Goal: Obtain resource: Obtain resource

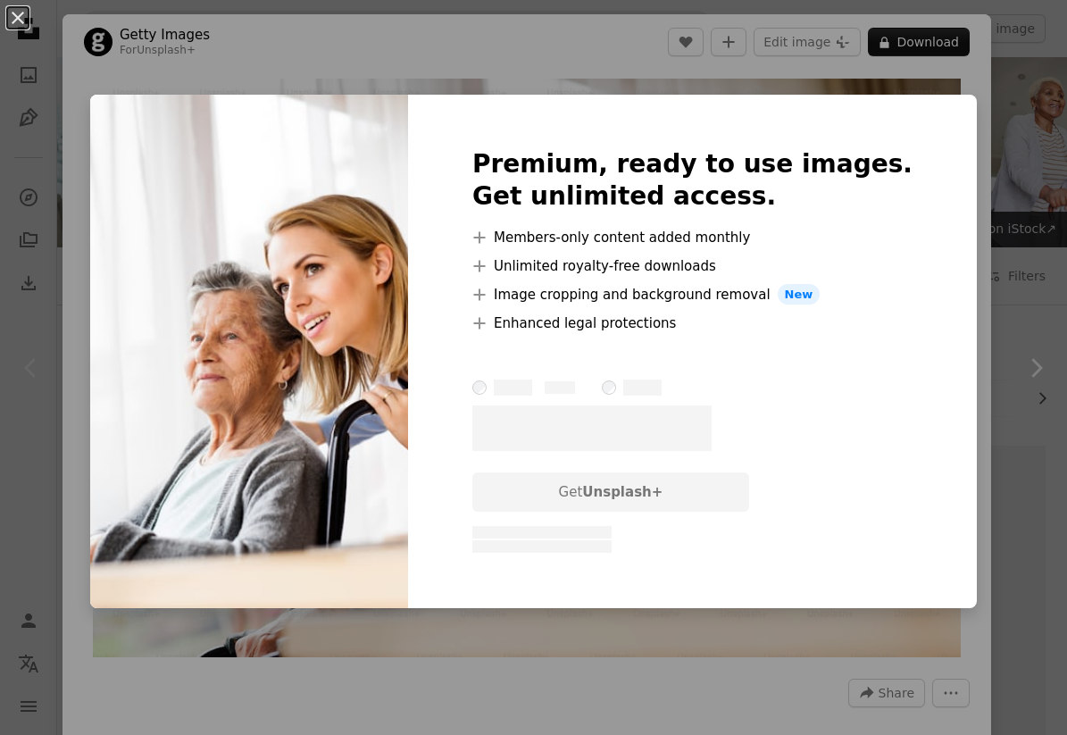
scroll to position [226, 0]
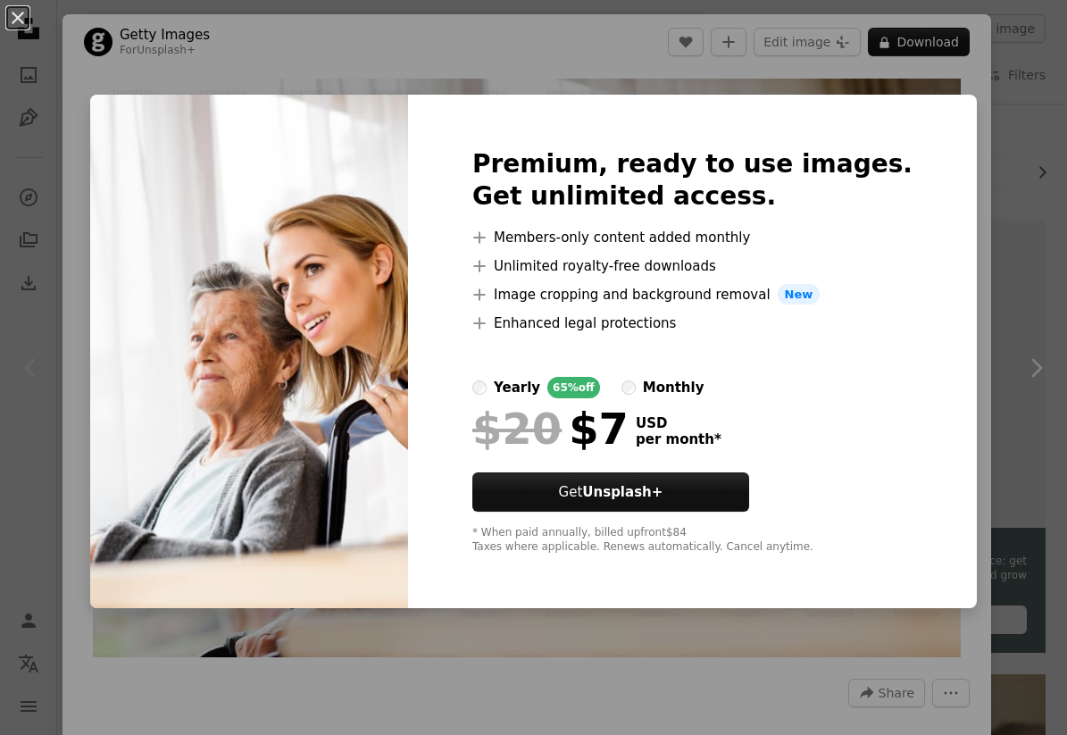
click at [627, 63] on div "An X shape Premium, ready to use images. Get unlimited access. A plus sign Memb…" at bounding box center [533, 367] width 1067 height 735
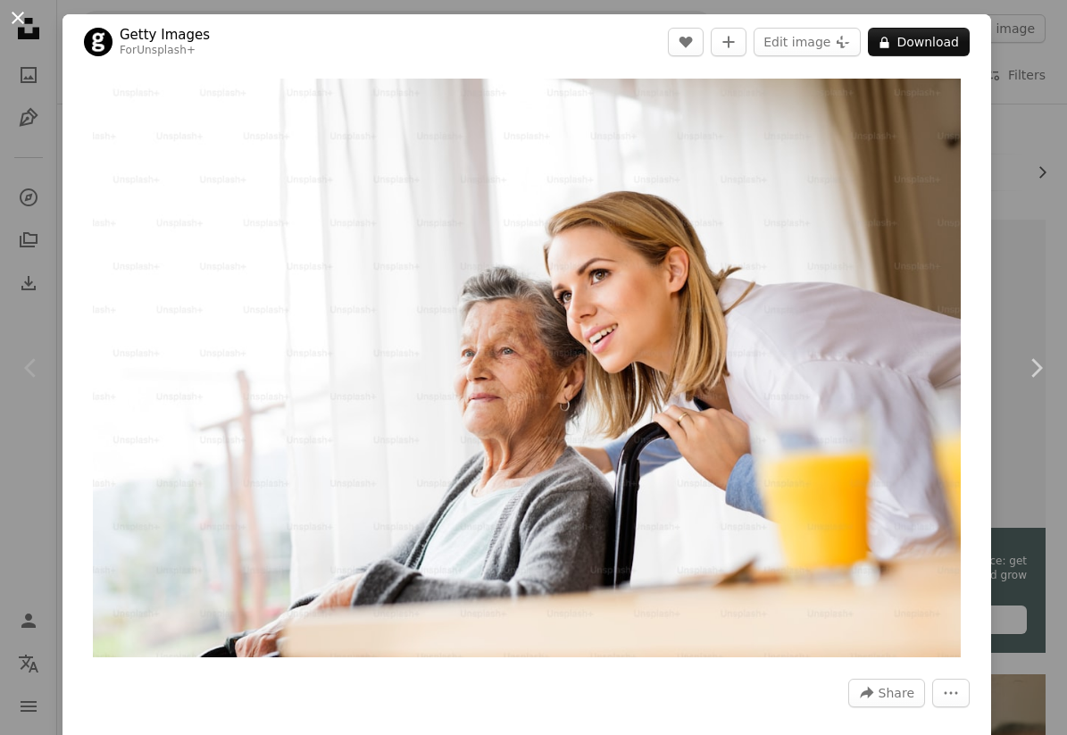
click at [21, 29] on button "An X shape" at bounding box center [17, 17] width 21 height 21
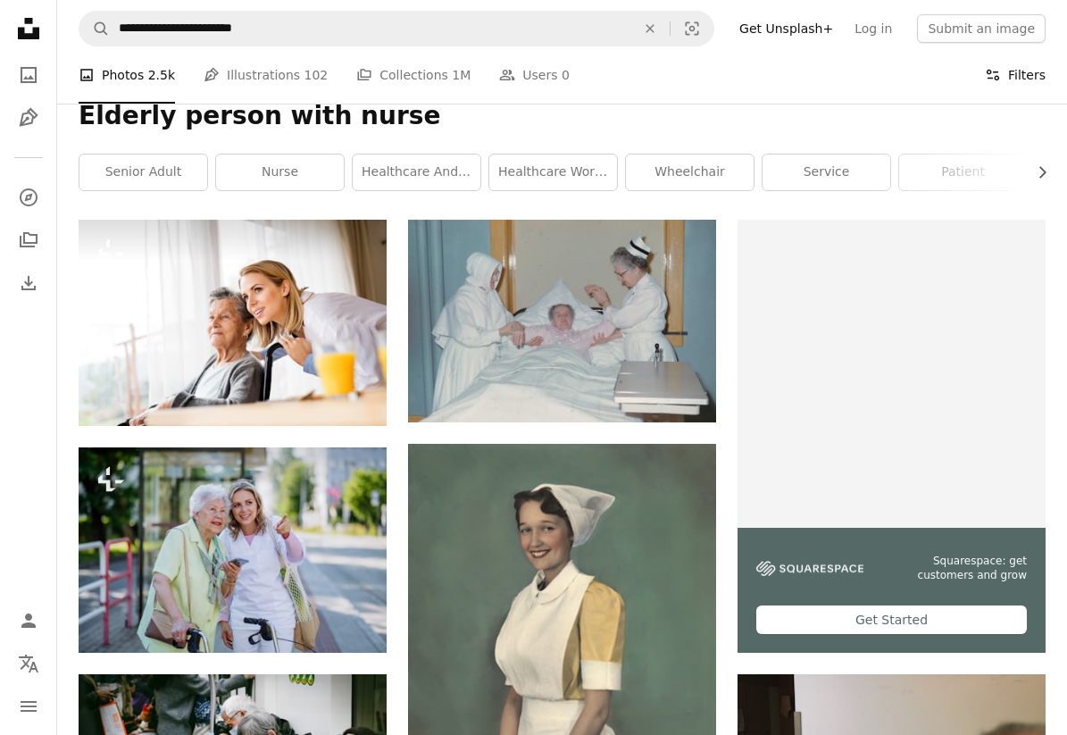
click at [1019, 64] on button "Filters Filters" at bounding box center [1015, 74] width 61 height 57
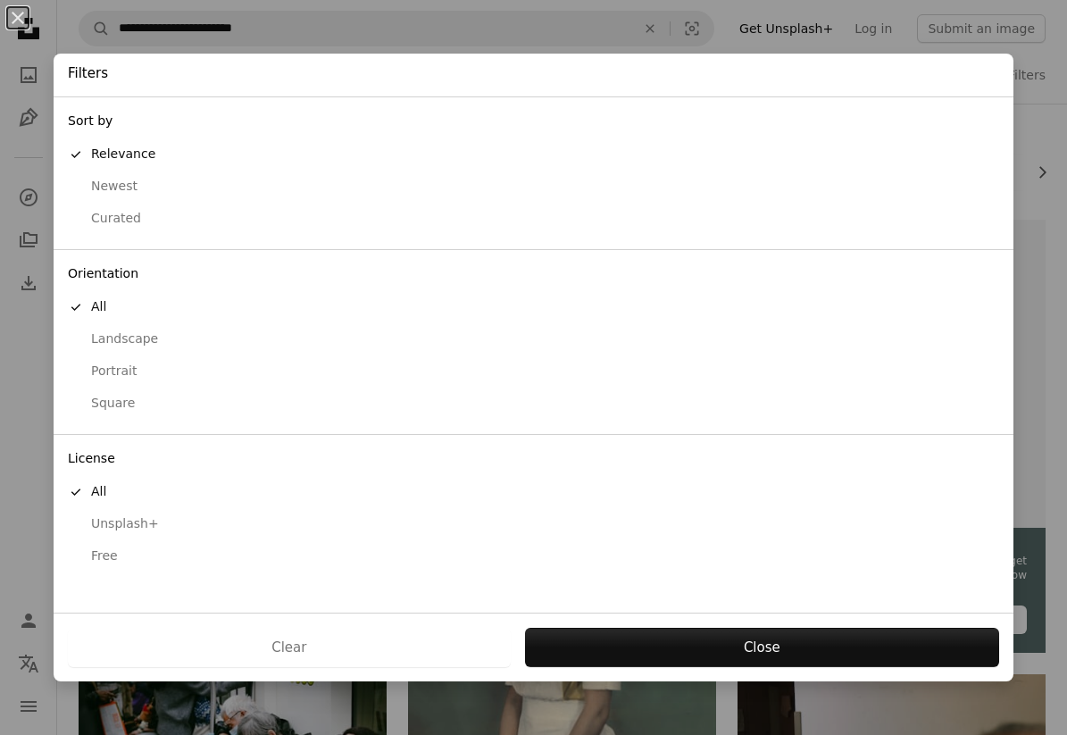
click at [104, 545] on button "Free" at bounding box center [534, 556] width 960 height 32
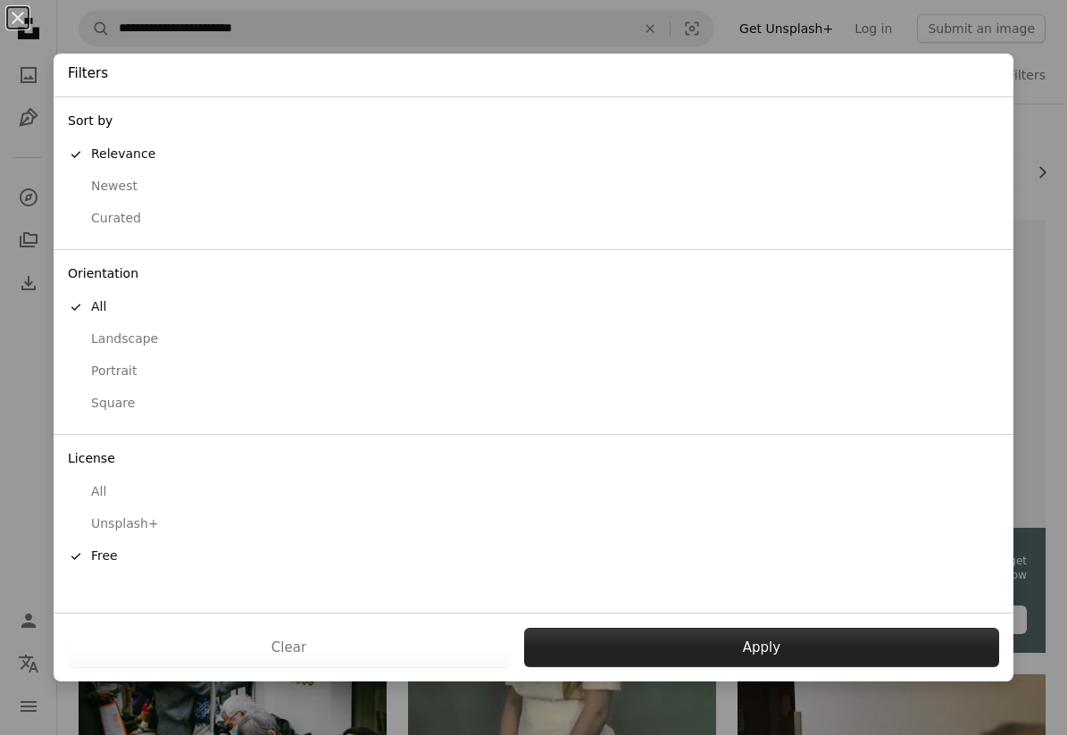
click at [703, 636] on button "Apply" at bounding box center [761, 646] width 475 height 39
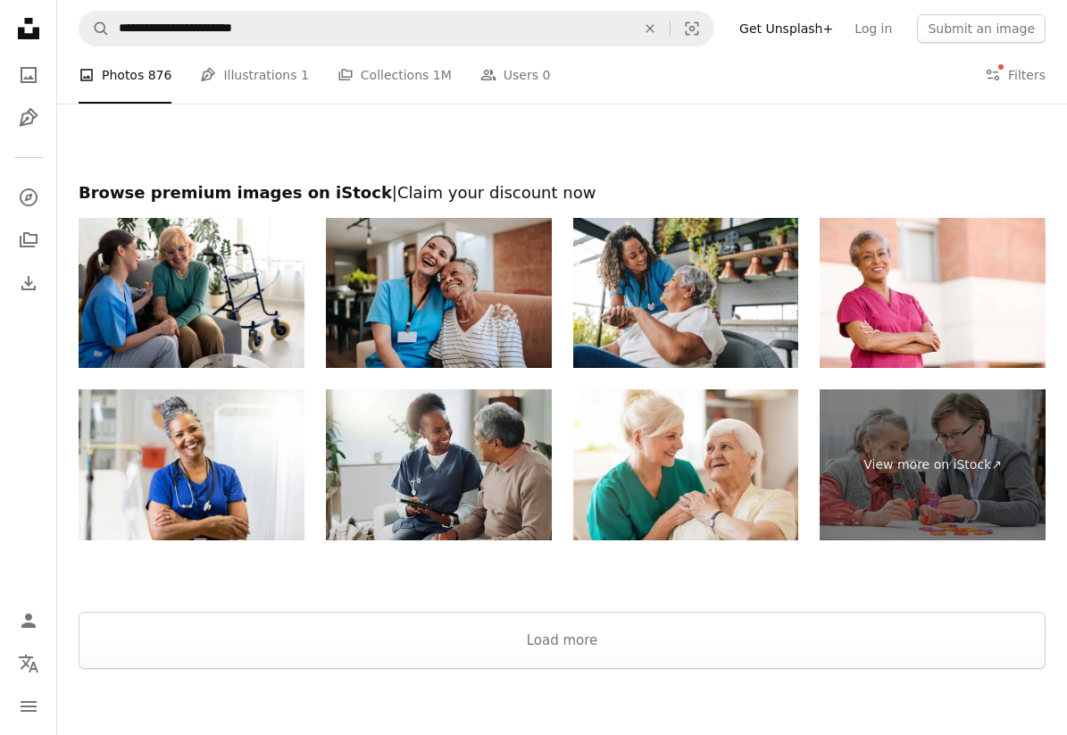
scroll to position [3238, 0]
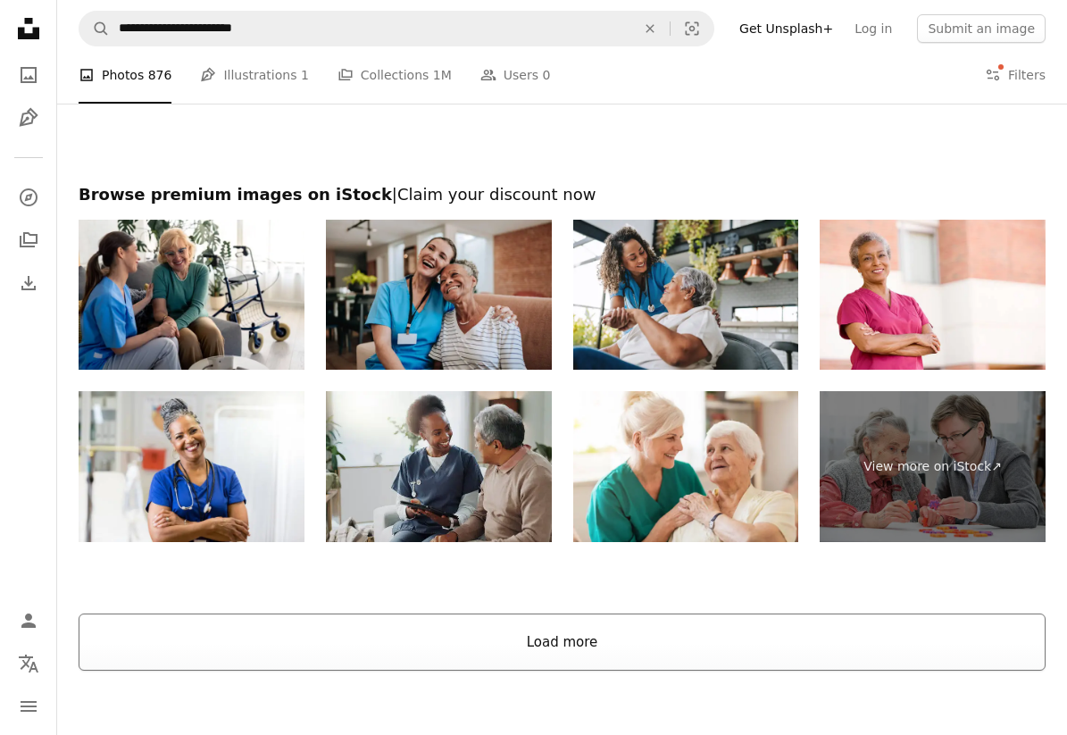
click at [548, 642] on button "Load more" at bounding box center [562, 641] width 967 height 57
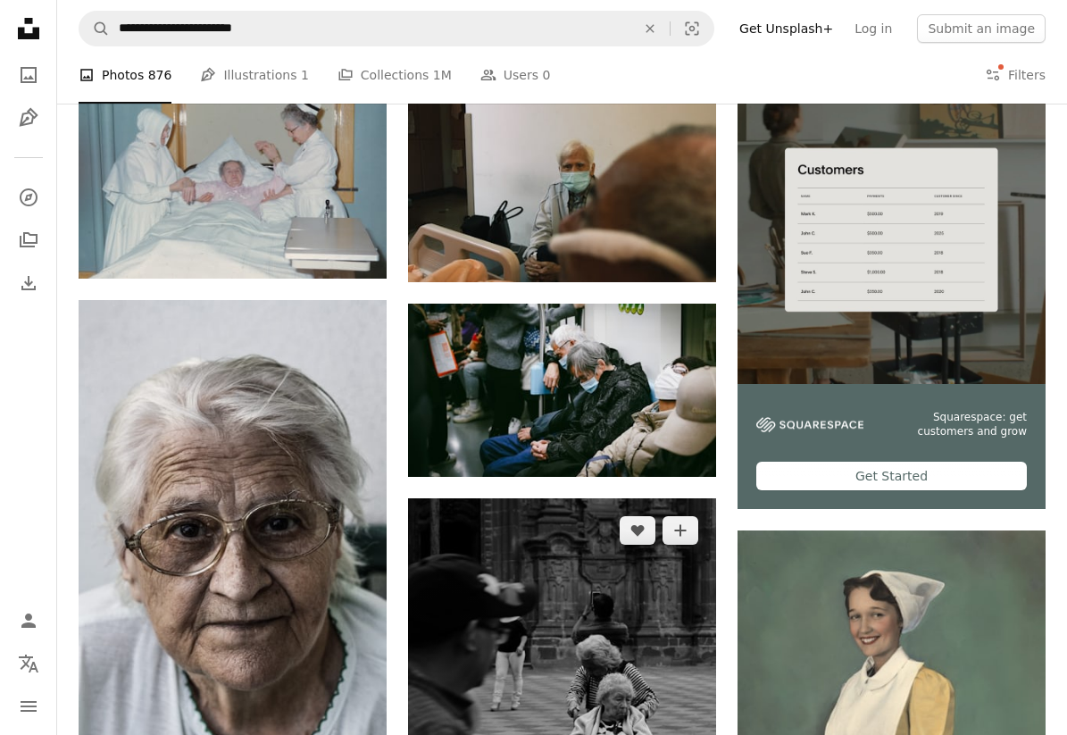
scroll to position [0, 0]
